Goal: Task Accomplishment & Management: Complete application form

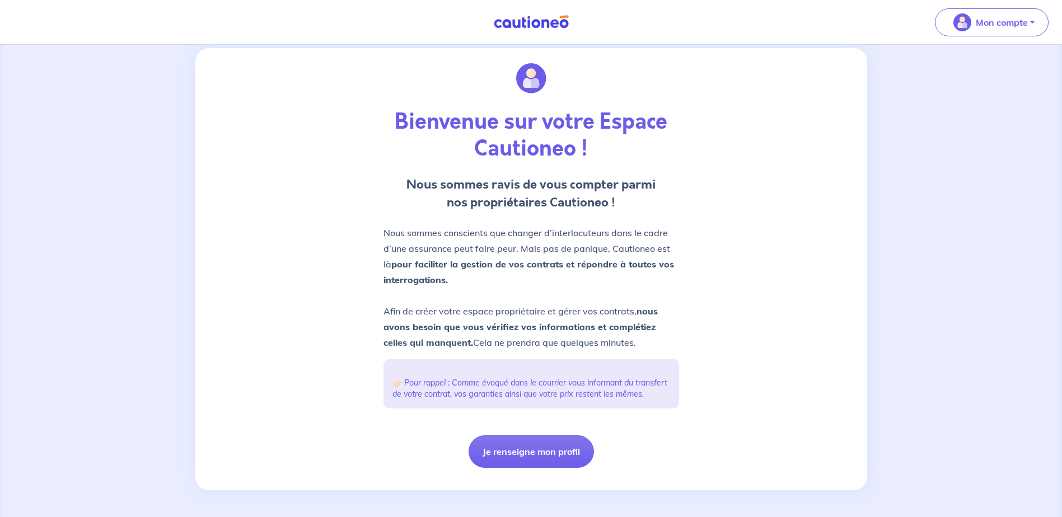
scroll to position [35, 0]
click at [515, 453] on button "Je renseigne mon profil" at bounding box center [531, 452] width 125 height 32
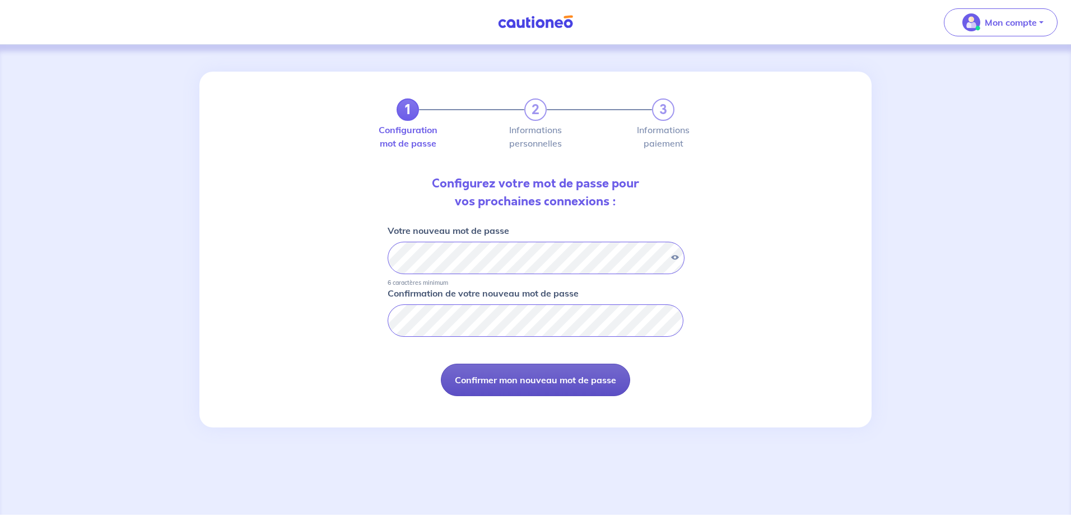
click at [491, 376] on button "Confirmer mon nouveau mot de passe" at bounding box center [535, 380] width 189 height 32
select select "FR"
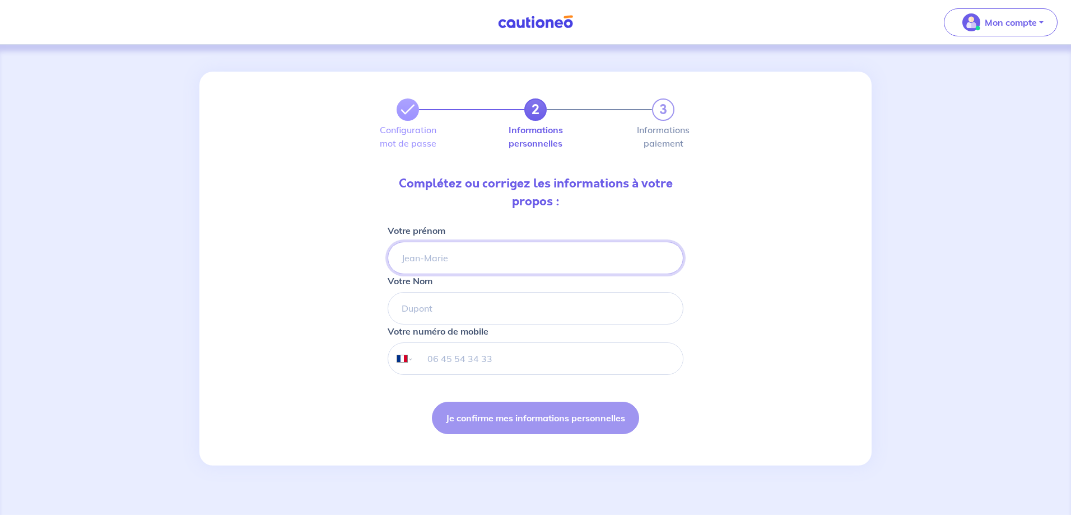
click at [429, 259] on input "Votre prénom" at bounding box center [536, 258] width 296 height 32
type input "[PERSON_NAME] Mr"
type input "Domergue"
type input "[PHONE_NUMBER]"
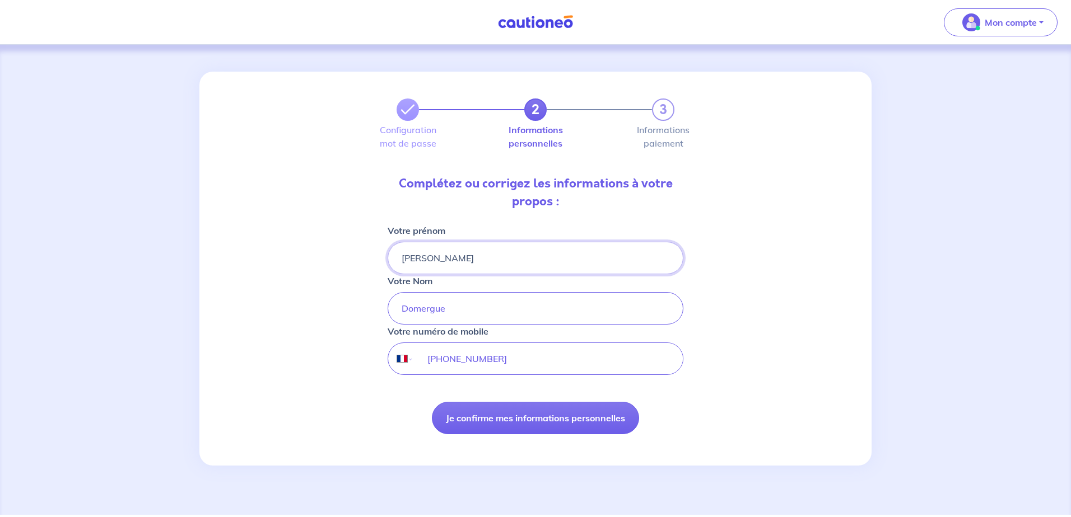
type input "[PERSON_NAME]"
click at [403, 318] on input "Domergue" at bounding box center [536, 308] width 296 height 32
click at [601, 352] on input "[PHONE_NUMBER]" at bounding box center [548, 358] width 269 height 31
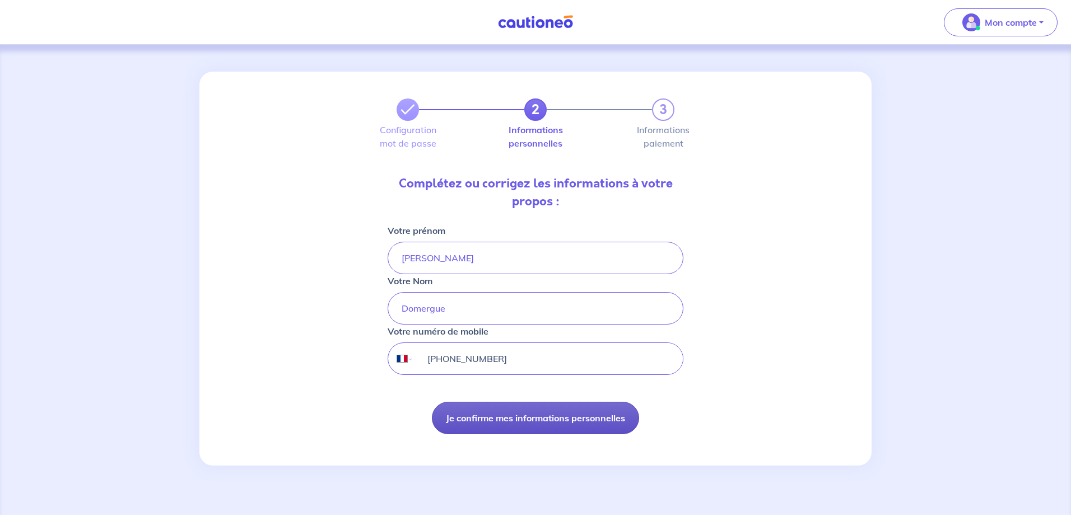
type input "[PHONE_NUMBER]"
click at [511, 422] on button "Je confirme mes informations personnelles" at bounding box center [535, 418] width 207 height 32
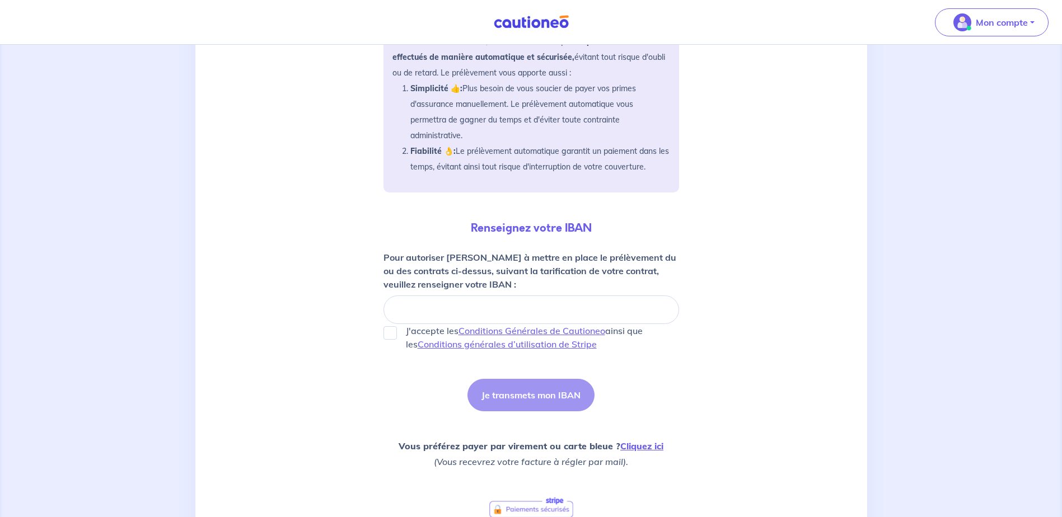
scroll to position [224, 0]
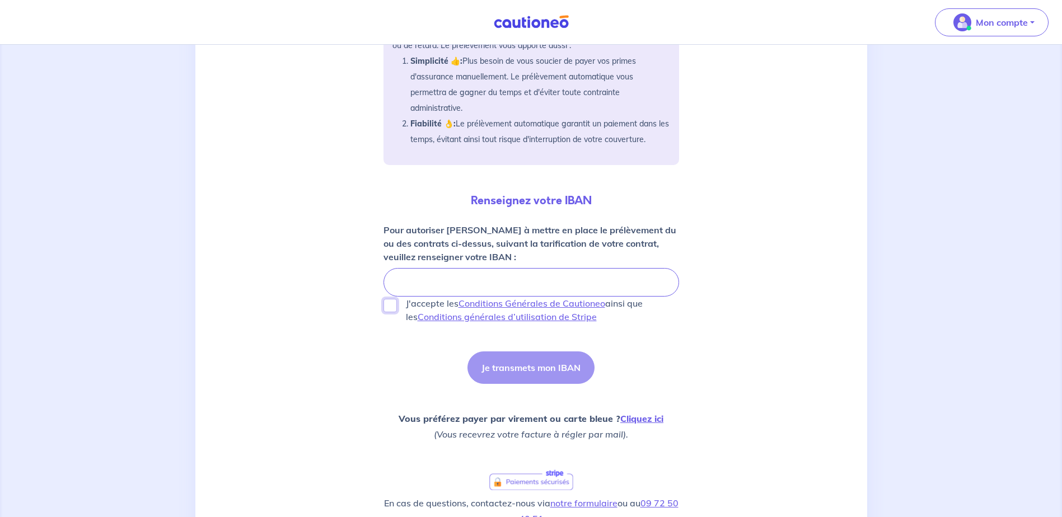
click at [387, 305] on input "J'accepte les Conditions Générales de Cautioneo ainsi que les Conditions généra…" at bounding box center [390, 305] width 13 height 13
checkbox input "true"
click at [522, 366] on button "Je transmets mon IBAN" at bounding box center [531, 368] width 127 height 32
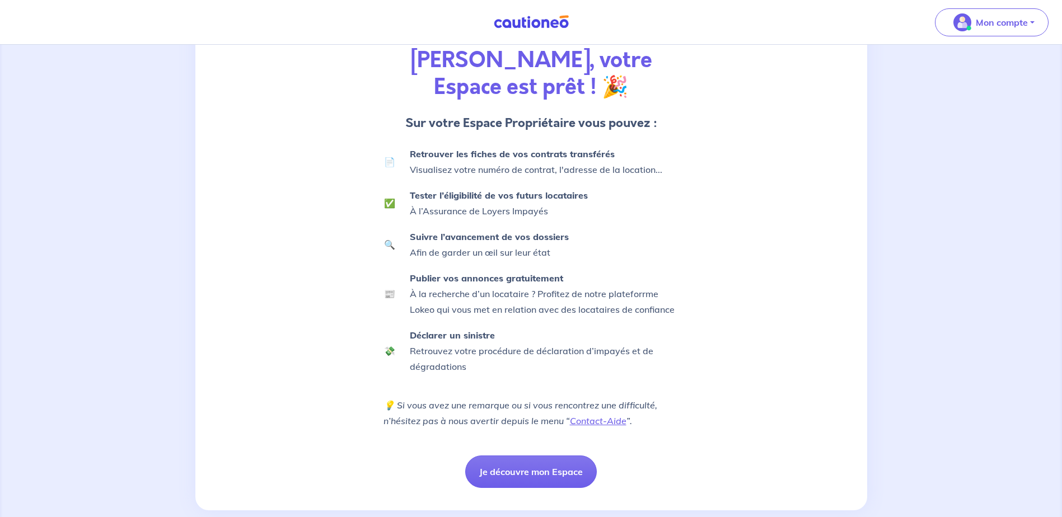
scroll to position [132, 0]
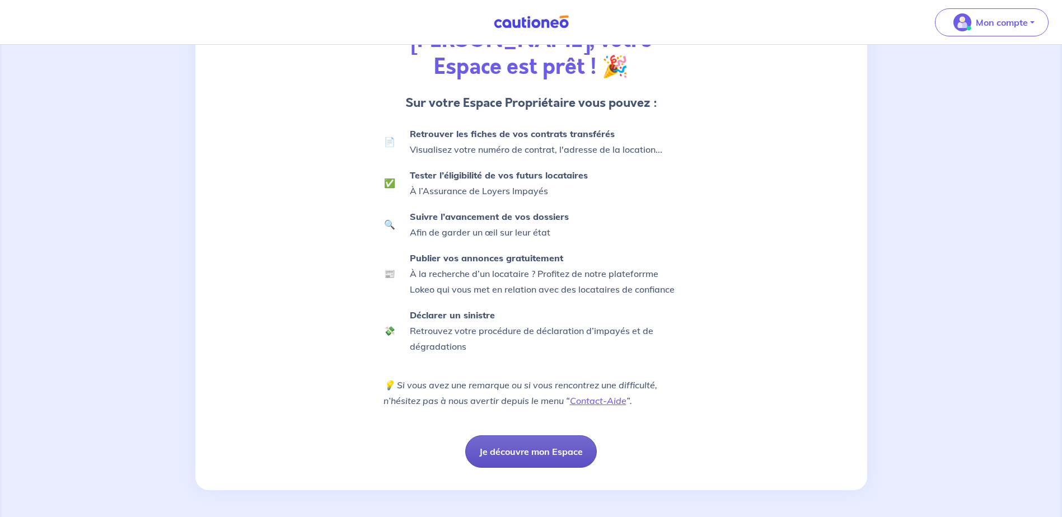
click at [520, 447] on button "Je découvre mon Espace" at bounding box center [531, 452] width 132 height 32
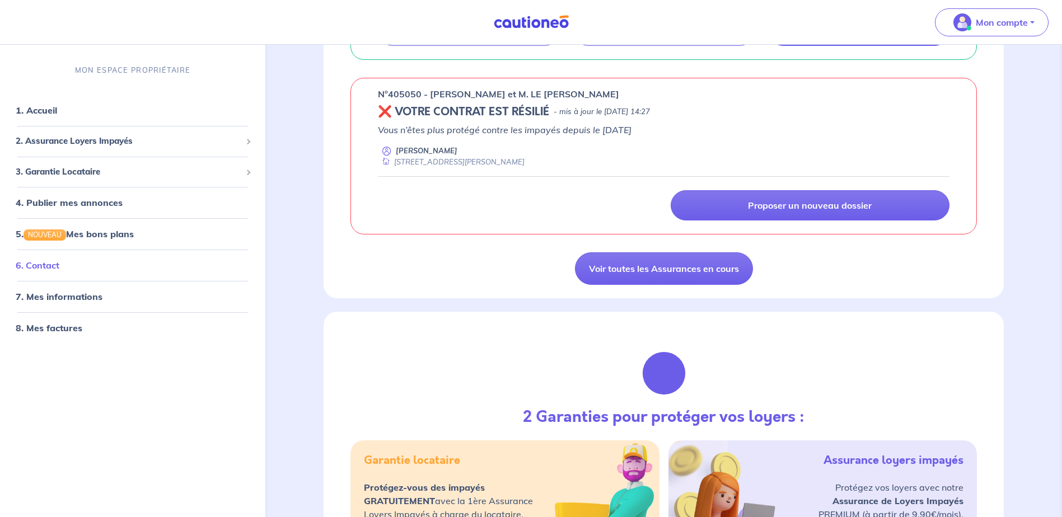
scroll to position [336, 0]
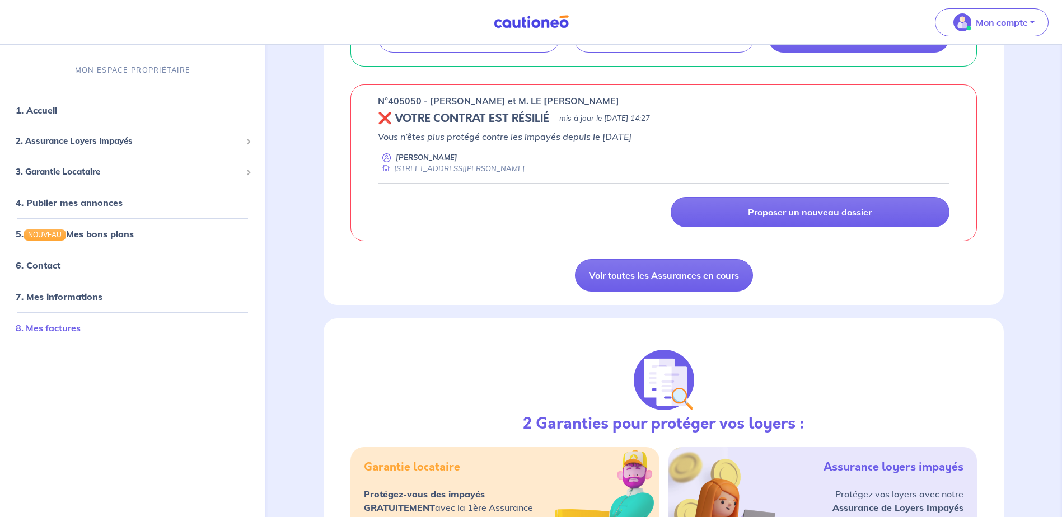
click at [52, 331] on link "8. Mes factures" at bounding box center [48, 328] width 65 height 11
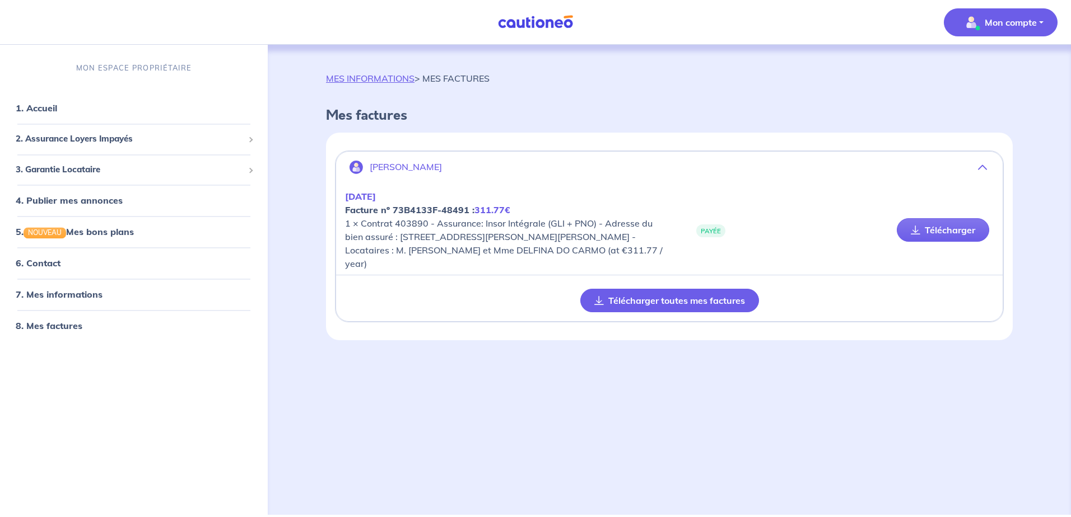
click at [596, 300] on icon "button" at bounding box center [599, 300] width 10 height 9
click at [59, 261] on link "6. Contact" at bounding box center [38, 263] width 44 height 11
click at [73, 147] on div "2. Assurance Loyers Impayés" at bounding box center [133, 140] width 259 height 22
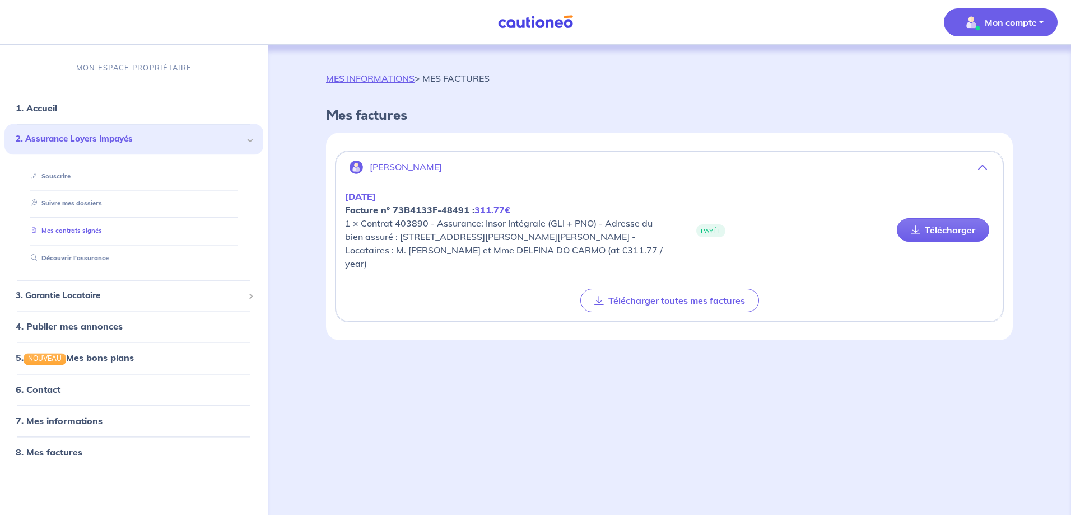
click at [78, 230] on link "Mes contrats signés" at bounding box center [64, 231] width 76 height 8
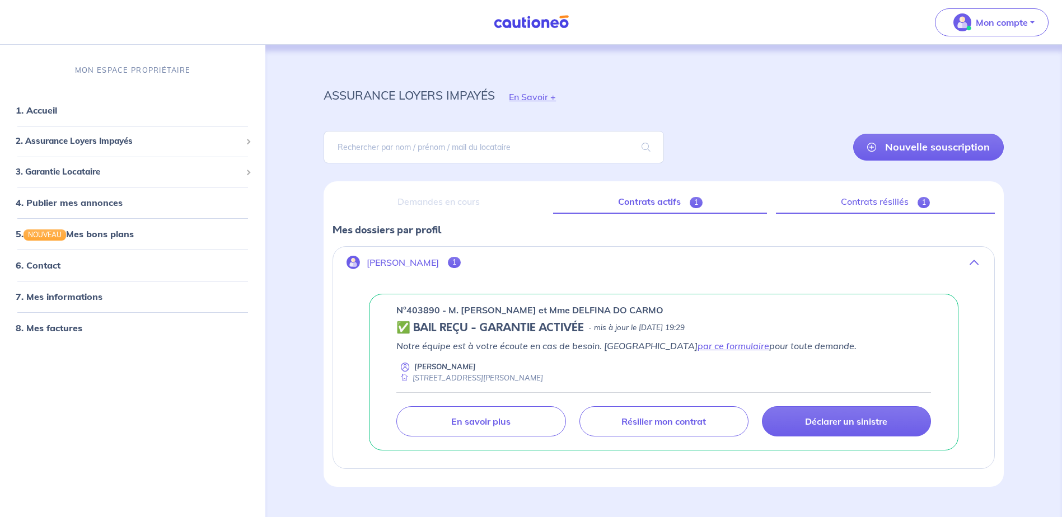
click at [889, 200] on link "Contrats résiliés 1" at bounding box center [885, 202] width 219 height 24
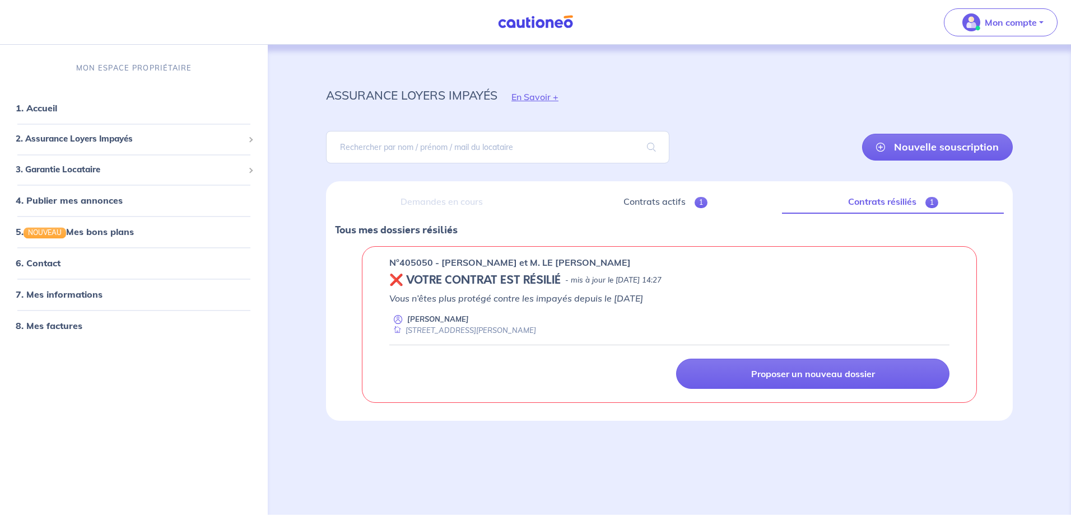
click at [927, 198] on span "1" at bounding box center [931, 202] width 13 height 11
click at [48, 266] on link "6. Contact" at bounding box center [38, 263] width 44 height 11
